Goal: Task Accomplishment & Management: Use online tool/utility

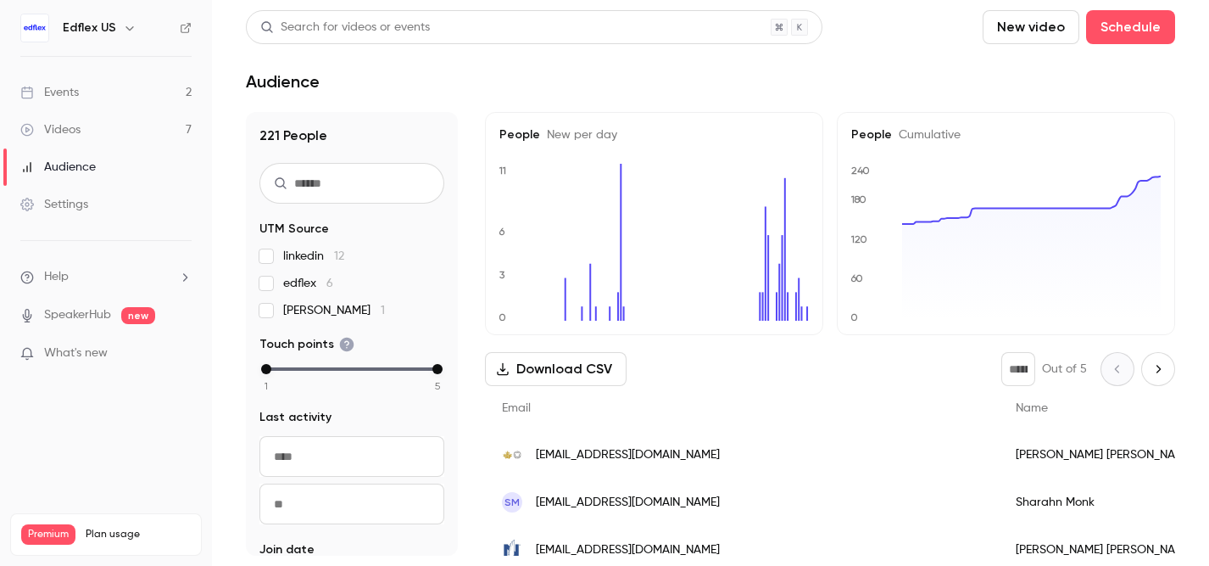
click at [75, 80] on link "Events 2" at bounding box center [106, 92] width 212 height 37
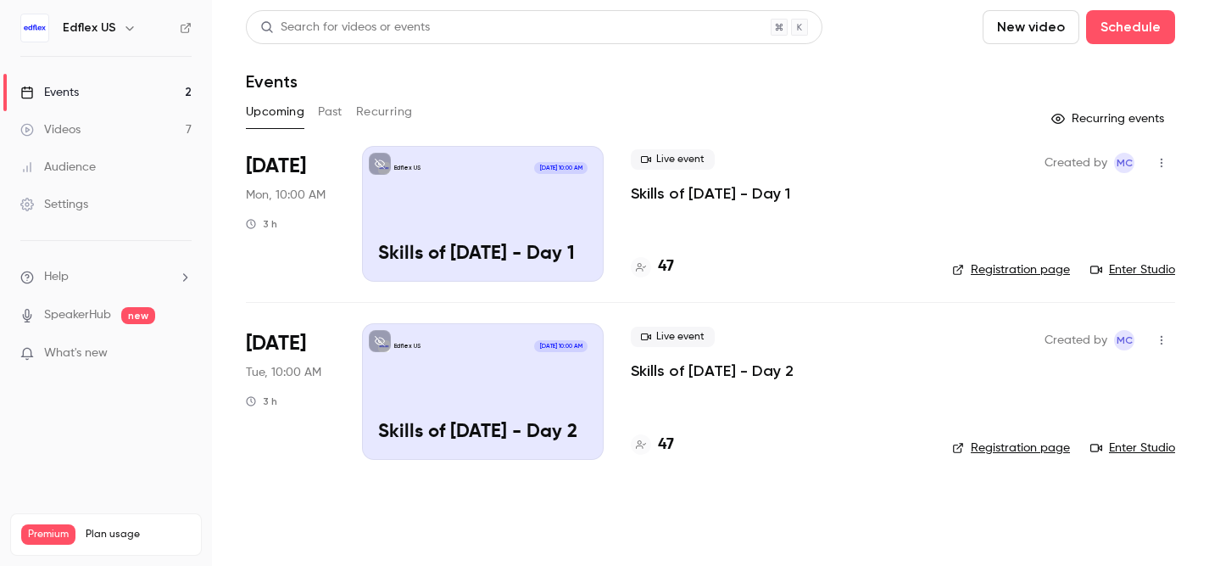
click at [468, 212] on div "Edflex US [DATE] 10:00 AM Skills of [DATE] - Day 1" at bounding box center [483, 214] width 242 height 136
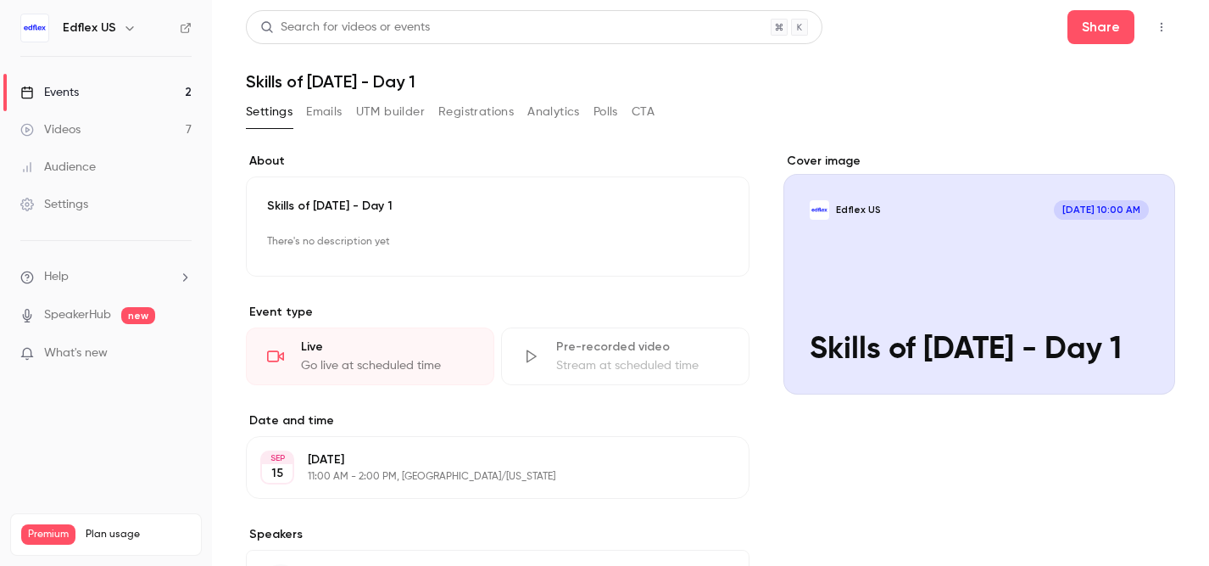
scroll to position [1, 0]
click at [965, 350] on div "Cover image" at bounding box center [980, 273] width 392 height 242
click at [0, 0] on input "Edflex US [DATE] 10:00 AM Skills of [DATE] - Day 1" at bounding box center [0, 0] width 0 height 0
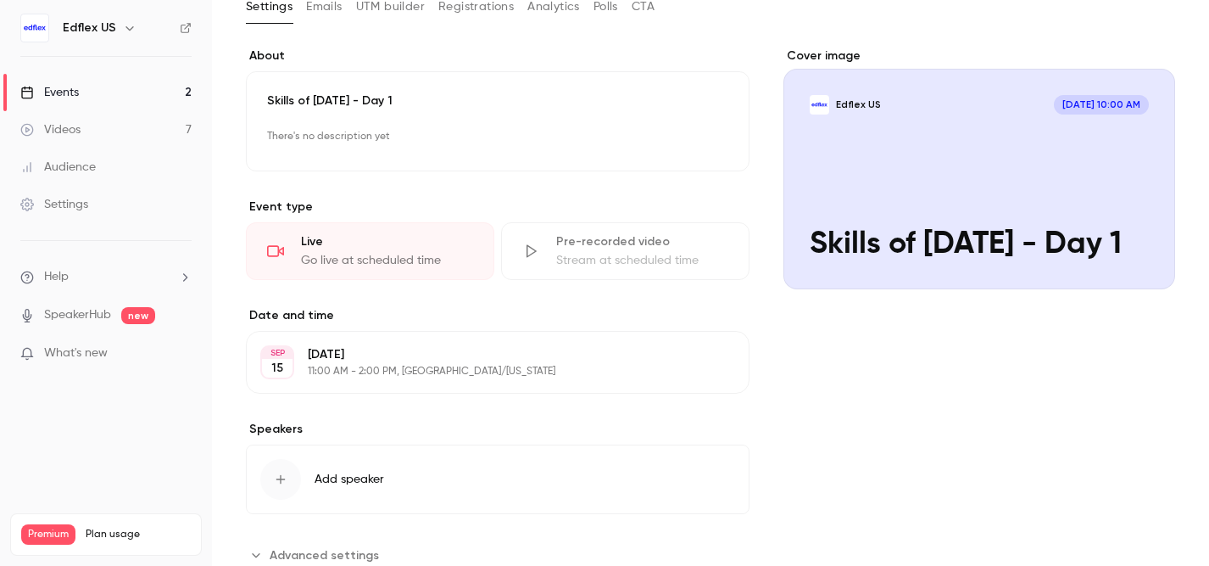
scroll to position [0, 0]
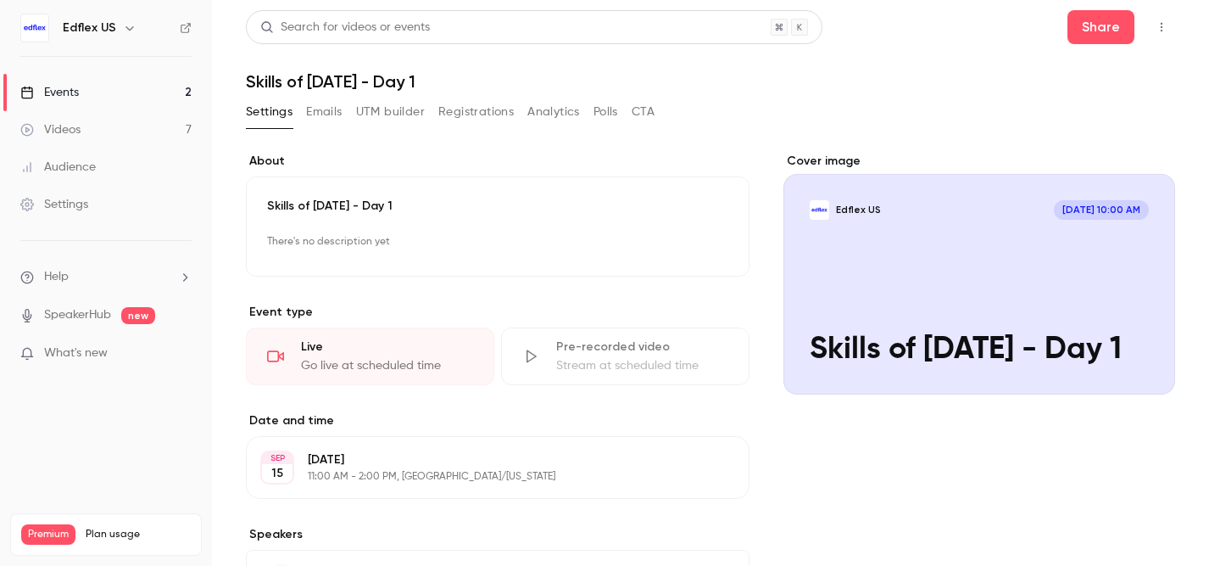
click at [1174, 31] on button "button" at bounding box center [1161, 27] width 27 height 27
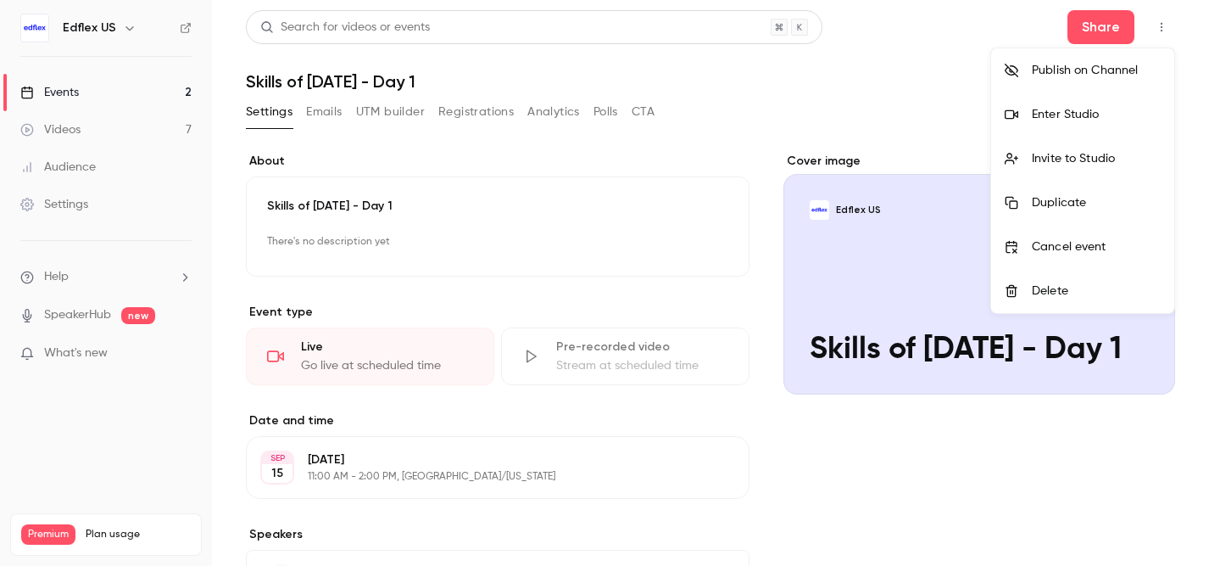
click at [1081, 104] on li "Enter Studio" at bounding box center [1082, 114] width 183 height 44
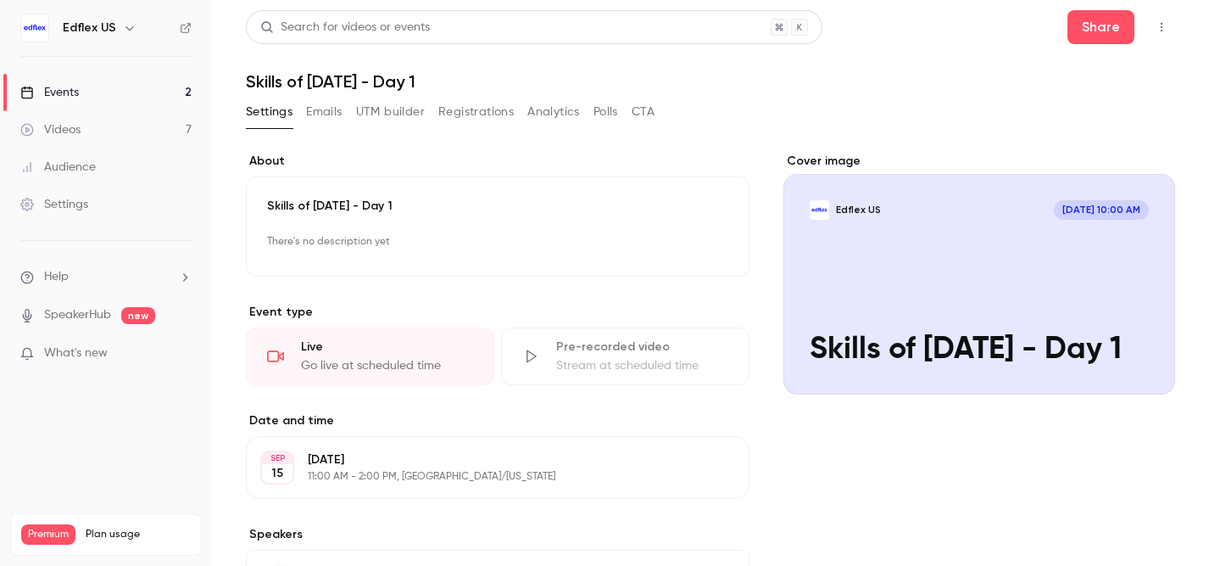
click at [1159, 29] on icon "button" at bounding box center [1162, 27] width 14 height 12
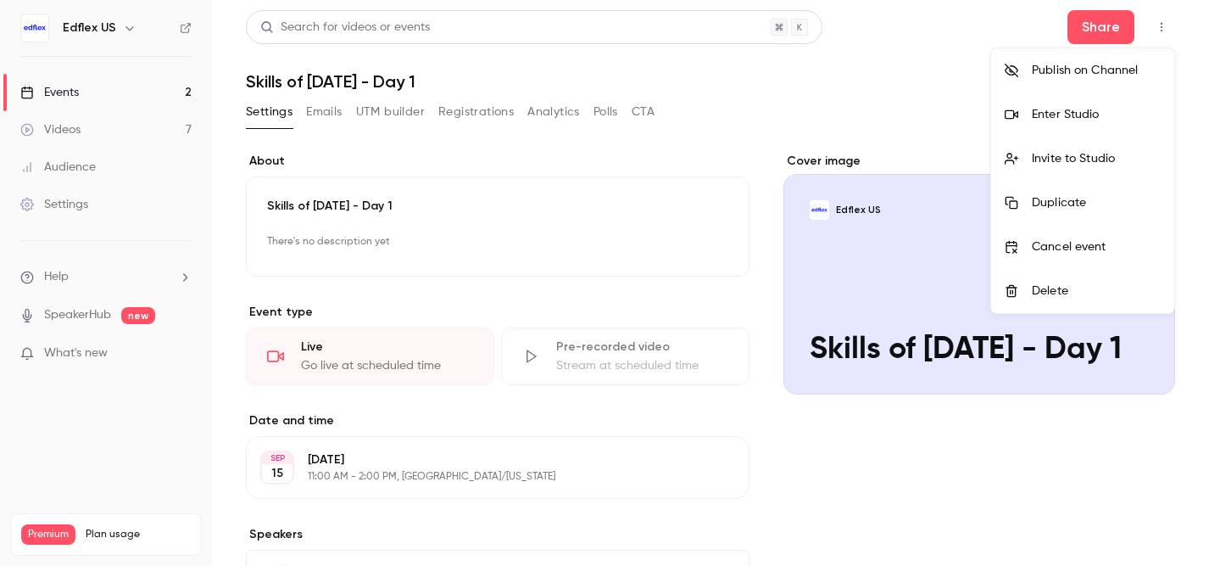
click at [1083, 114] on div "Enter Studio" at bounding box center [1096, 114] width 129 height 17
